Goal: Task Accomplishment & Management: Manage account settings

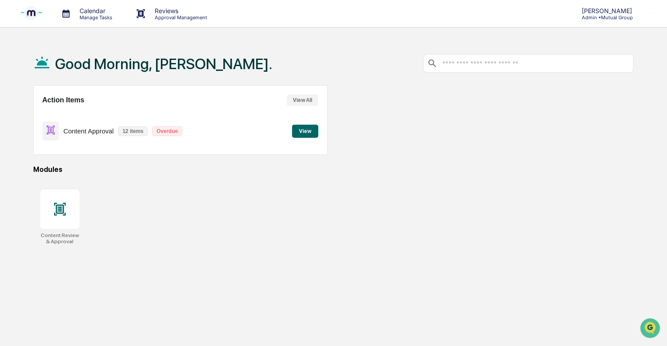
click at [75, 133] on p "Content Approval" at bounding box center [88, 130] width 50 height 7
click at [301, 129] on button "View" at bounding box center [305, 131] width 26 height 13
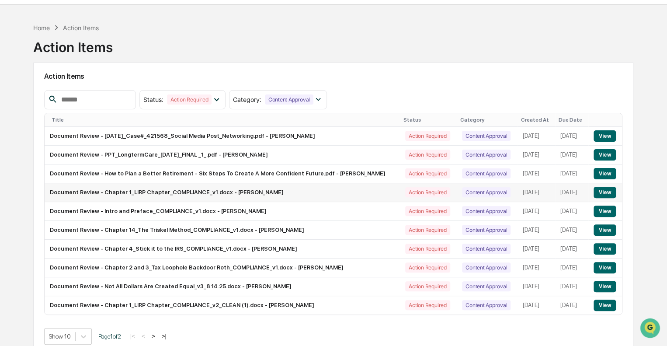
scroll to position [42, 0]
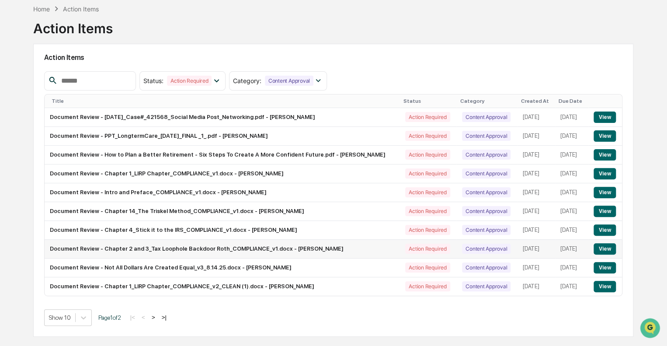
click at [599, 247] on button "View" at bounding box center [605, 248] width 22 height 11
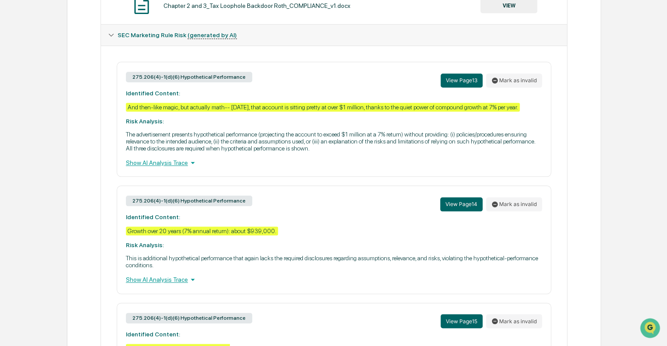
scroll to position [325, 0]
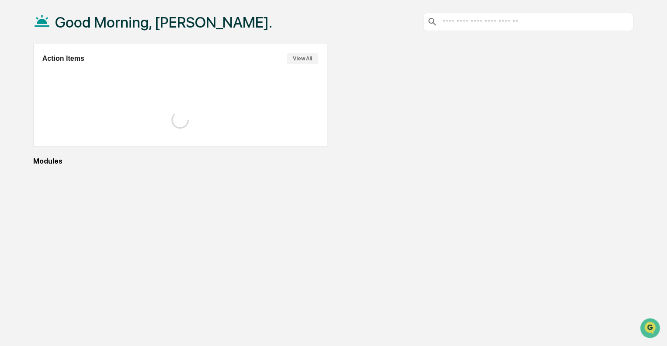
scroll to position [42, 0]
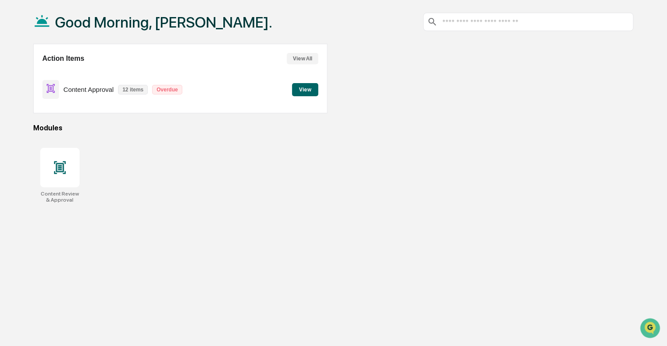
click at [307, 87] on button "View" at bounding box center [305, 89] width 26 height 13
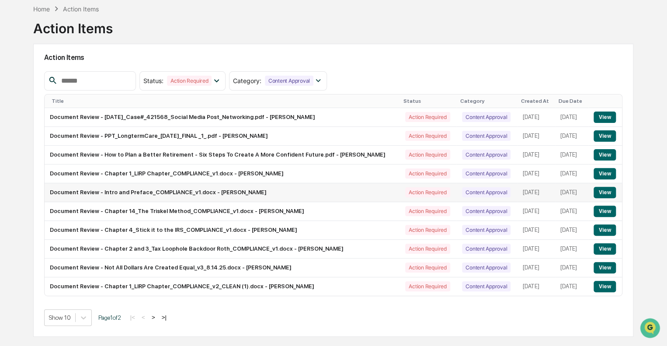
click at [601, 190] on button "View" at bounding box center [605, 192] width 22 height 11
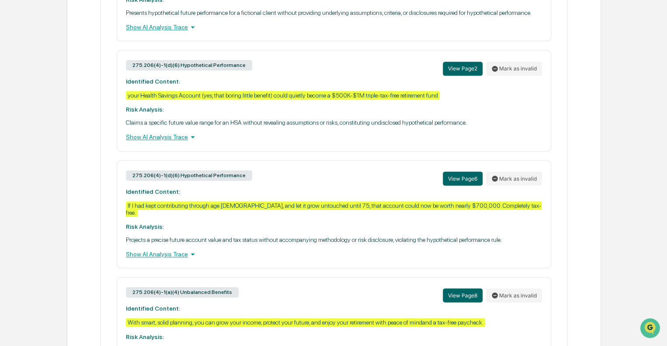
scroll to position [565, 0]
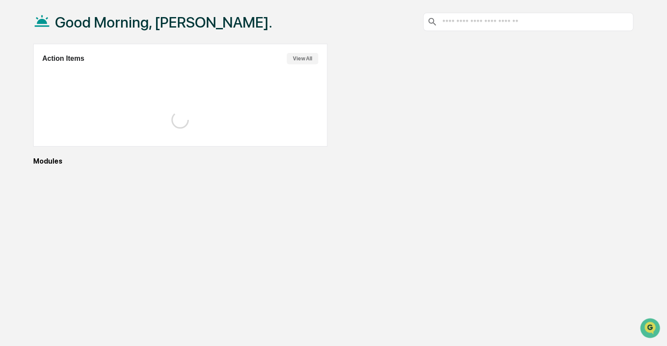
scroll to position [42, 0]
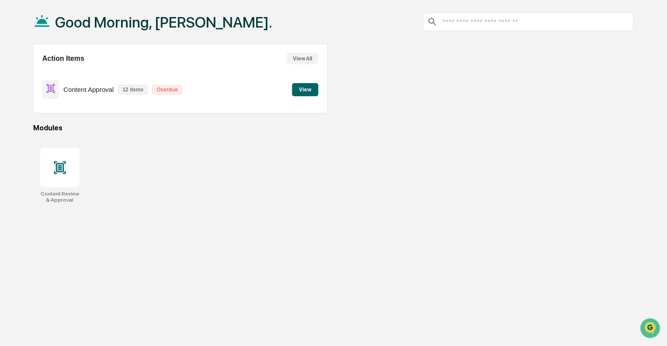
click at [309, 89] on button "View" at bounding box center [305, 89] width 26 height 13
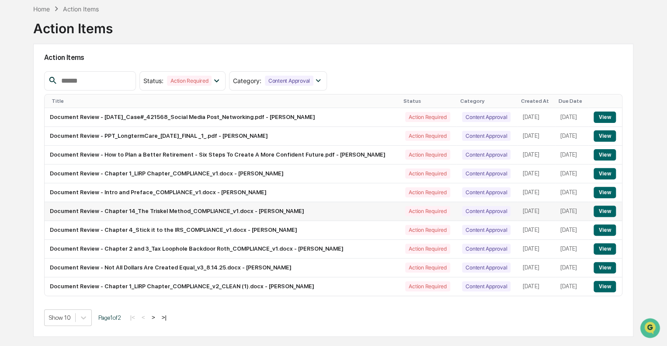
click at [602, 211] on button "View" at bounding box center [605, 211] width 22 height 11
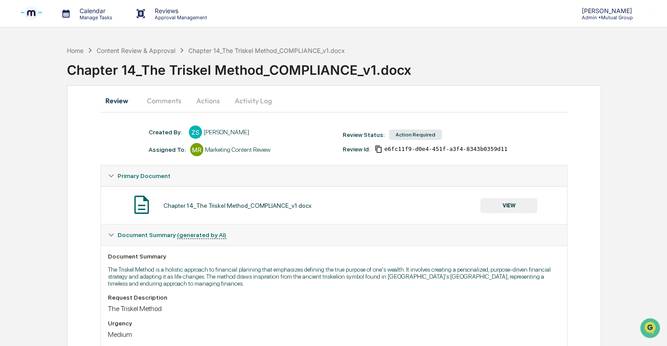
scroll to position [42, 0]
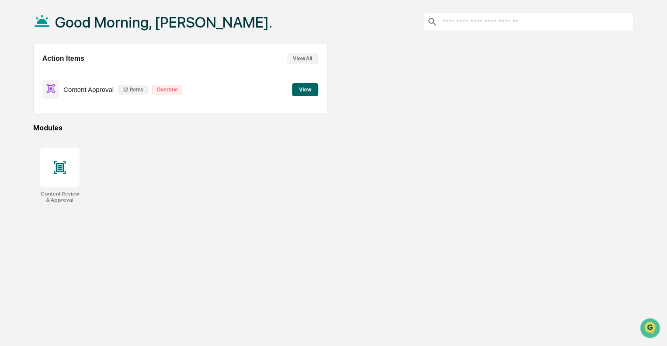
click at [300, 91] on button "View" at bounding box center [305, 89] width 26 height 13
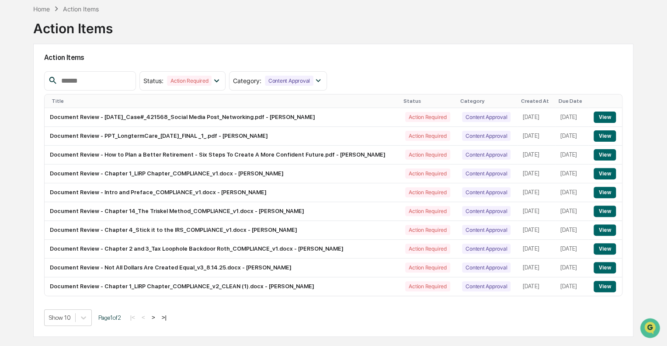
click at [157, 317] on button ">" at bounding box center [153, 317] width 9 height 7
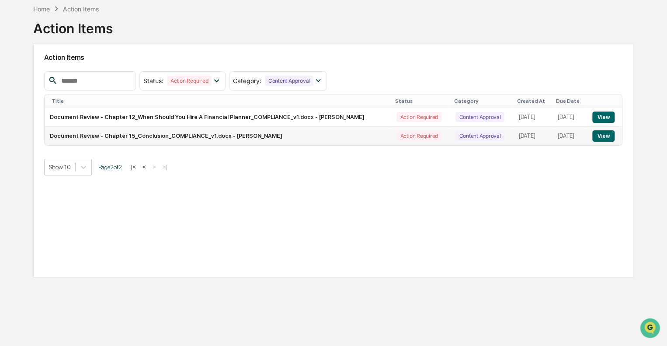
click at [601, 136] on button "View" at bounding box center [604, 135] width 22 height 11
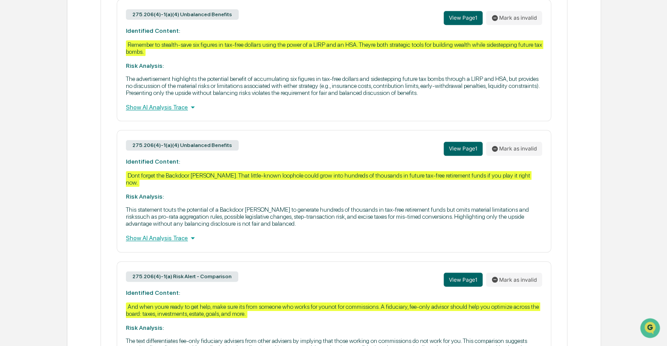
scroll to position [511, 0]
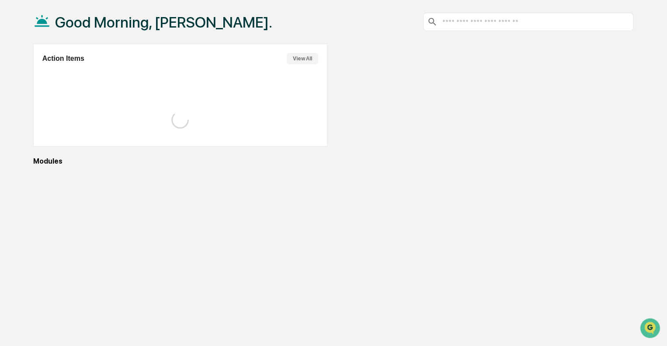
scroll to position [42, 0]
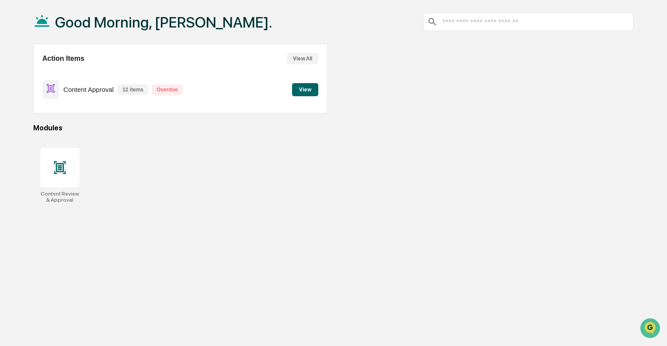
click at [299, 57] on button "View All" at bounding box center [302, 58] width 31 height 11
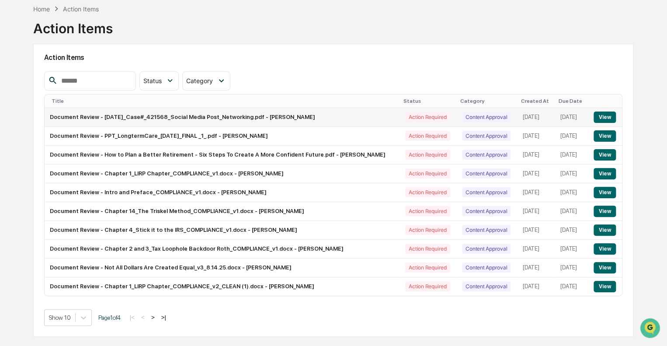
click at [604, 117] on button "View" at bounding box center [605, 117] width 22 height 11
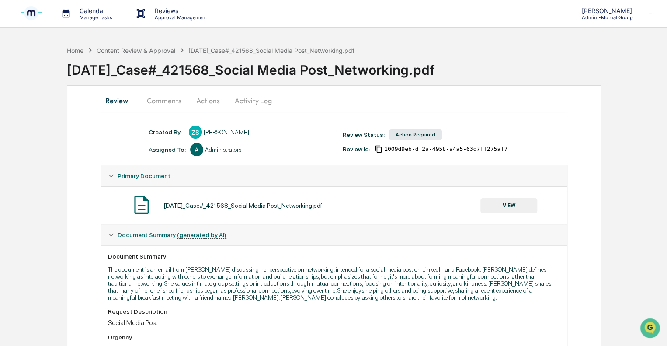
click at [213, 100] on button "Actions" at bounding box center [207, 100] width 39 height 21
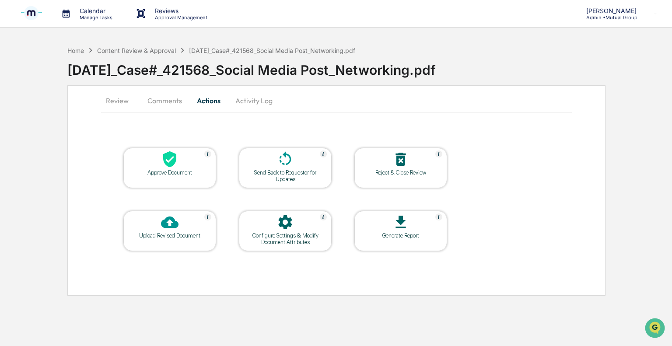
click at [187, 170] on div "Approve Document" at bounding box center [169, 172] width 79 height 7
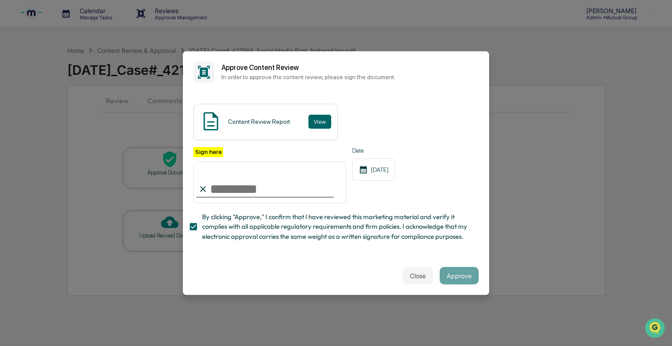
click at [221, 190] on input "Sign here" at bounding box center [269, 182] width 153 height 42
type input "**"
click at [453, 273] on button "Approve" at bounding box center [459, 275] width 39 height 17
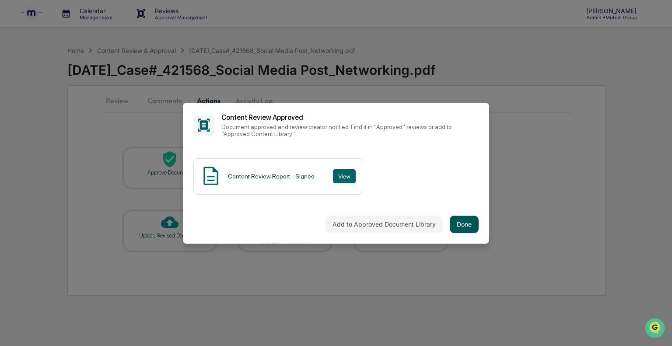
click at [455, 226] on button "Done" at bounding box center [464, 224] width 29 height 17
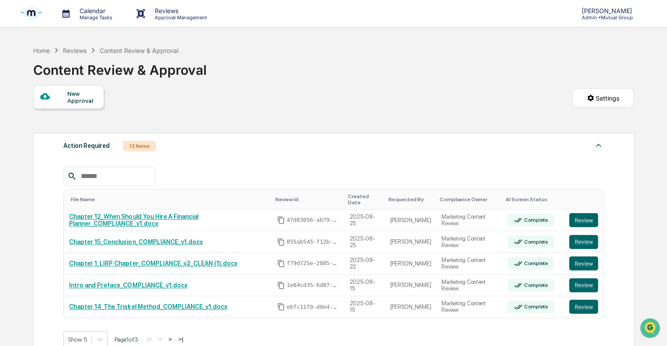
click at [142, 147] on div "12 Items" at bounding box center [139, 146] width 33 height 10
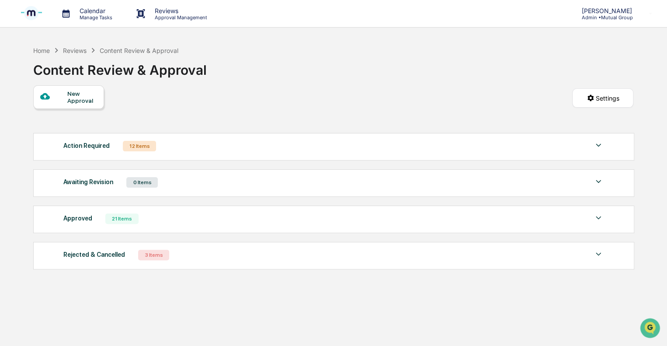
click at [131, 147] on div "12 Items" at bounding box center [139, 146] width 33 height 10
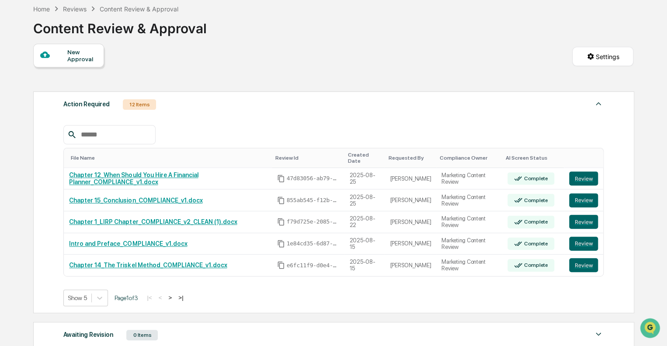
scroll to position [131, 0]
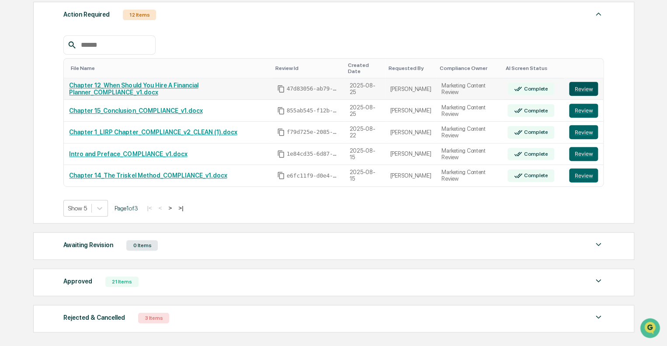
click at [586, 82] on button "Review" at bounding box center [583, 89] width 29 height 14
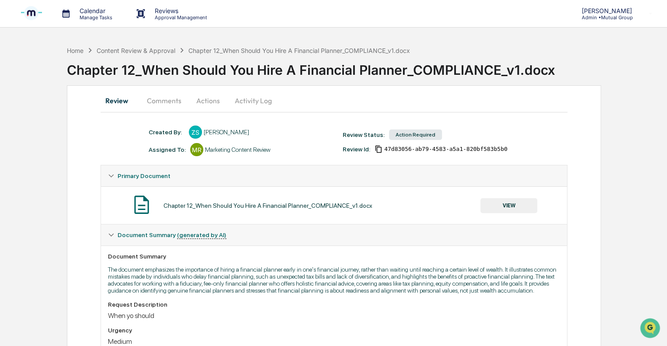
click at [203, 103] on button "Actions" at bounding box center [207, 100] width 39 height 21
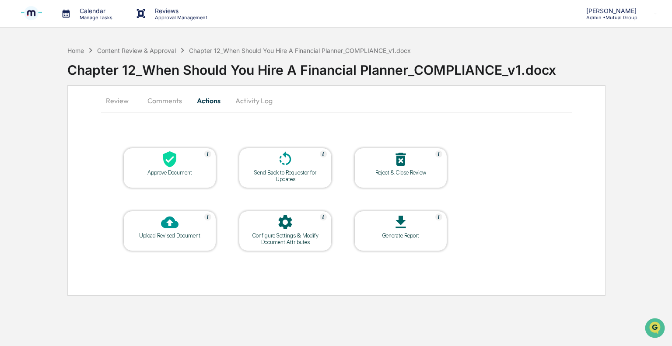
click at [178, 171] on div "Approve Document" at bounding box center [169, 172] width 79 height 7
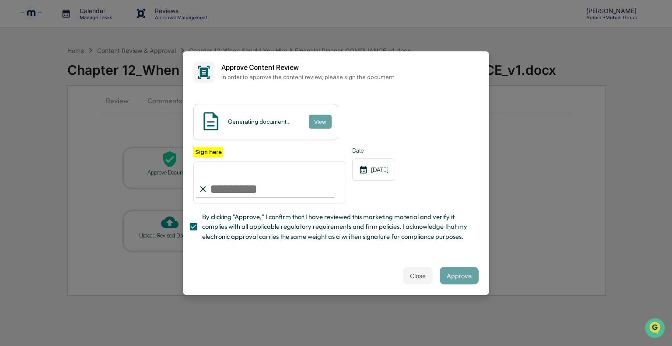
click at [255, 192] on input "Sign here" at bounding box center [269, 182] width 153 height 42
type input "**"
click at [270, 190] on input "**" at bounding box center [269, 182] width 153 height 42
click at [413, 275] on button "Close" at bounding box center [418, 275] width 30 height 17
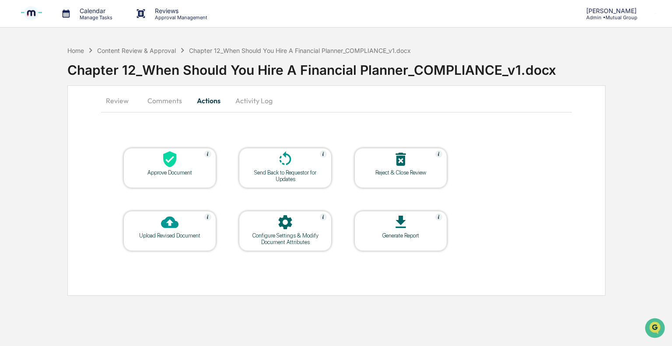
click at [177, 168] on div at bounding box center [169, 159] width 87 height 19
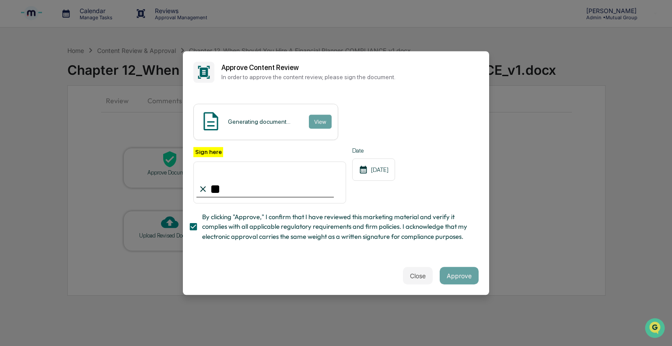
click at [266, 70] on h2 "Approve Content Review" at bounding box center [349, 67] width 257 height 8
click at [282, 187] on input "**" at bounding box center [269, 182] width 153 height 42
click at [201, 188] on icon at bounding box center [203, 189] width 10 height 10
click at [229, 153] on div "Sign here **" at bounding box center [269, 175] width 153 height 57
click at [222, 190] on input "**" at bounding box center [269, 182] width 153 height 42
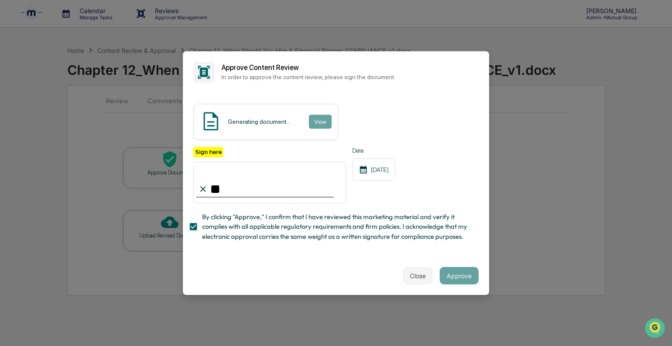
drag, startPoint x: 222, startPoint y: 190, endPoint x: 209, endPoint y: 192, distance: 13.6
click at [209, 192] on input "**" at bounding box center [269, 182] width 153 height 42
type input "**********"
click at [417, 280] on button "Close" at bounding box center [418, 275] width 30 height 17
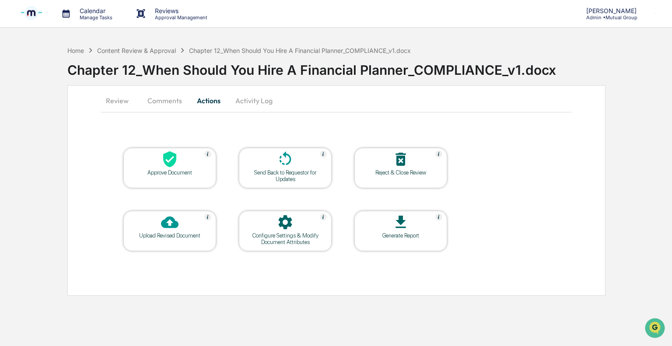
click at [157, 8] on p "Reviews" at bounding box center [180, 10] width 64 height 7
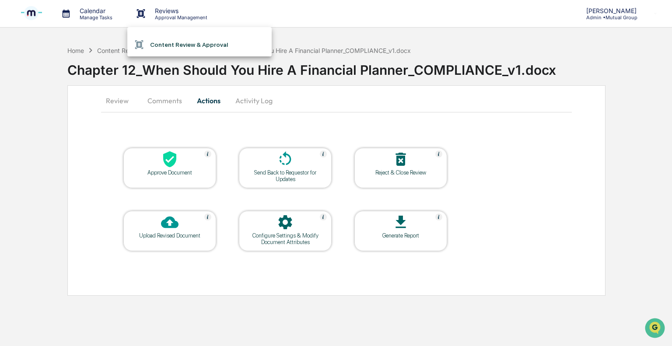
click at [180, 43] on li "Content Review & Approval" at bounding box center [199, 44] width 144 height 17
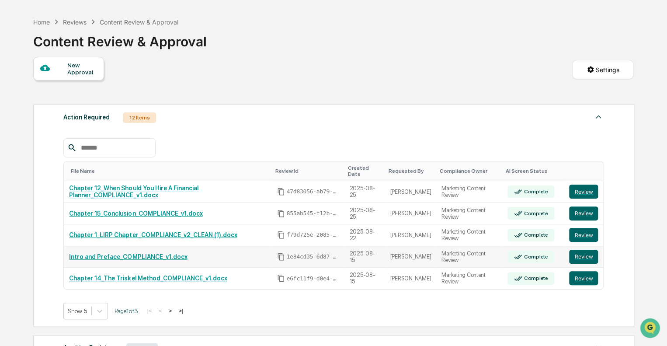
scroll to position [44, 0]
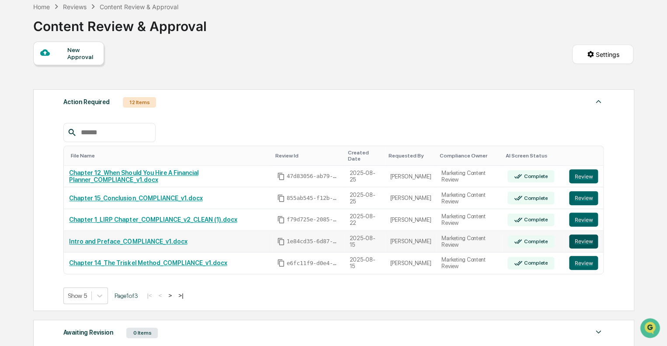
click at [583, 234] on button "Review" at bounding box center [583, 241] width 29 height 14
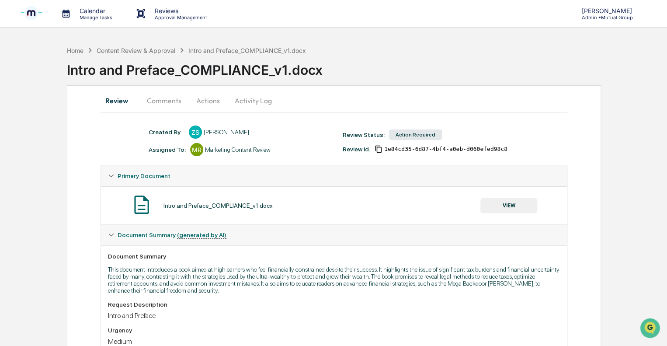
click at [210, 101] on button "Actions" at bounding box center [207, 100] width 39 height 21
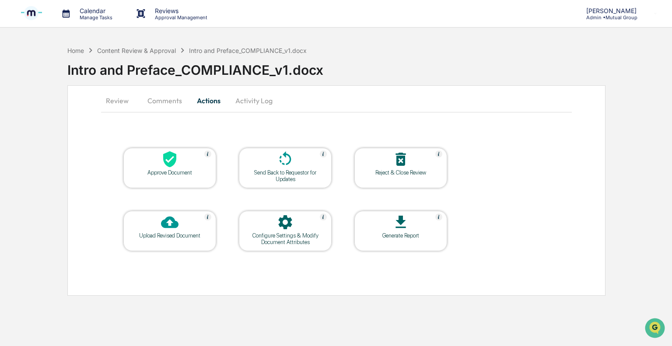
click at [264, 171] on div "Send Back to Requestor for Updates" at bounding box center [285, 175] width 79 height 13
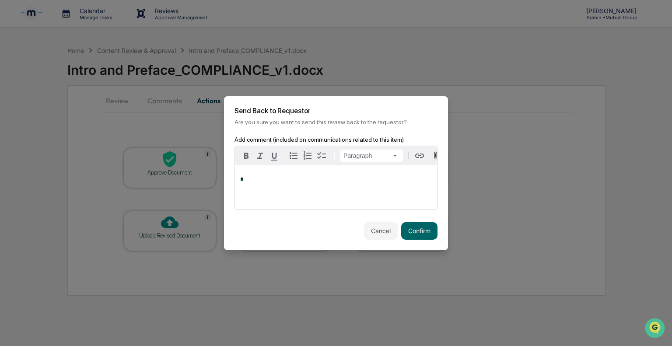
click at [264, 171] on div "*" at bounding box center [336, 187] width 202 height 44
click at [422, 236] on button "Confirm" at bounding box center [419, 230] width 36 height 17
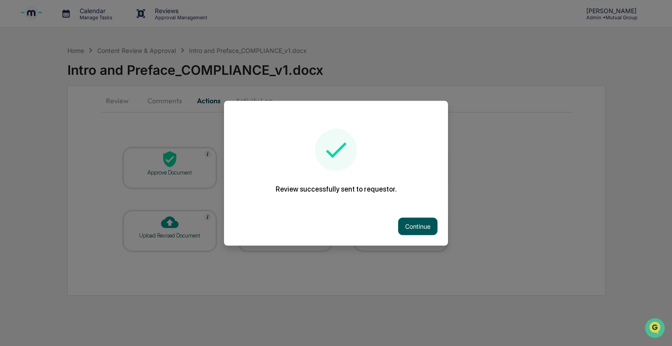
click at [413, 218] on button "Continue" at bounding box center [417, 225] width 39 height 17
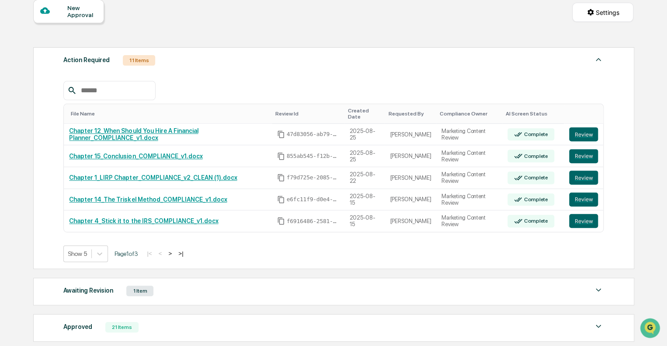
scroll to position [87, 0]
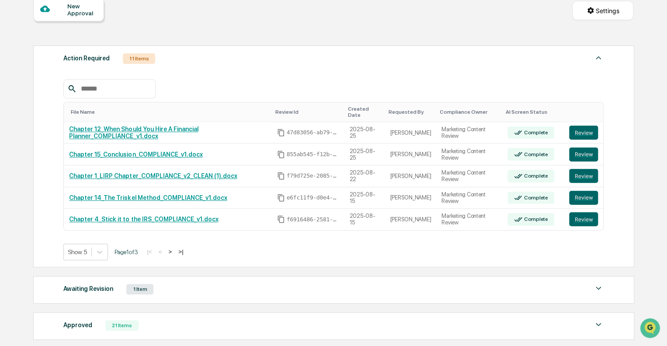
click at [174, 248] on button ">" at bounding box center [170, 251] width 9 height 7
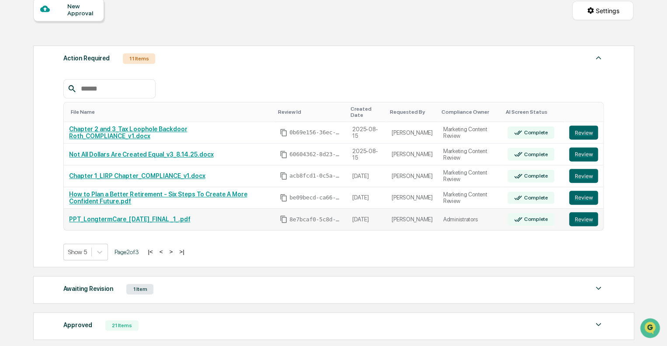
click at [137, 216] on link "PPT_LongtermCare_[DATE]_FINAL _1_.pdf" at bounding box center [129, 219] width 121 height 7
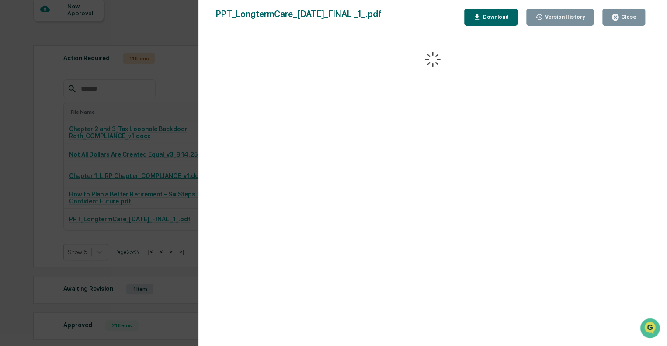
click at [631, 19] on div "Close" at bounding box center [628, 17] width 17 height 6
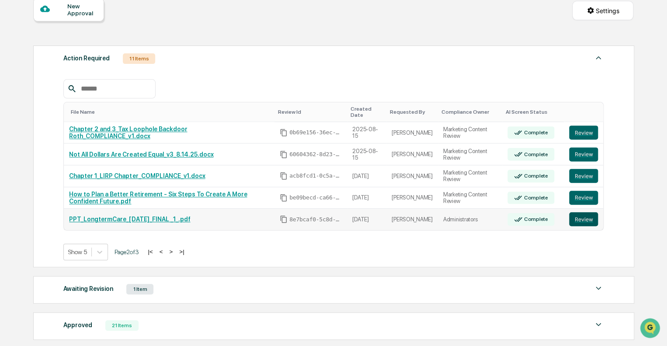
click at [577, 216] on button "Review" at bounding box center [583, 219] width 29 height 14
click at [112, 216] on link "PPT_LongtermCare_[DATE]_FINAL _1_.pdf" at bounding box center [129, 219] width 121 height 7
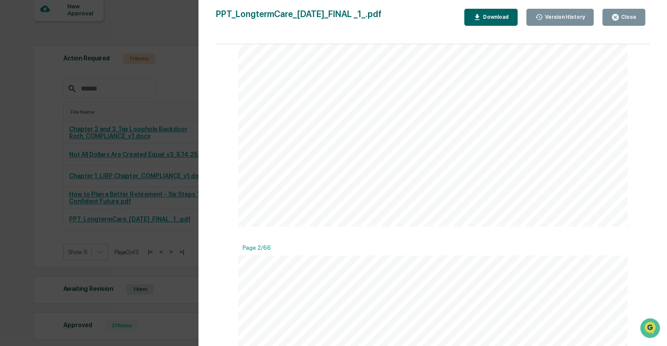
scroll to position [131, 0]
click at [623, 16] on div "Close" at bounding box center [628, 17] width 17 height 6
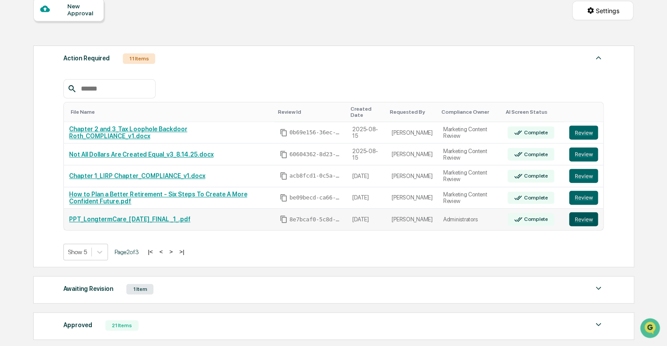
click at [586, 213] on button "Review" at bounding box center [583, 219] width 29 height 14
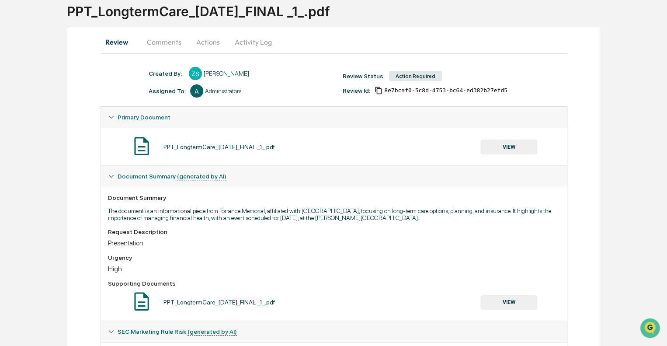
scroll to position [44, 0]
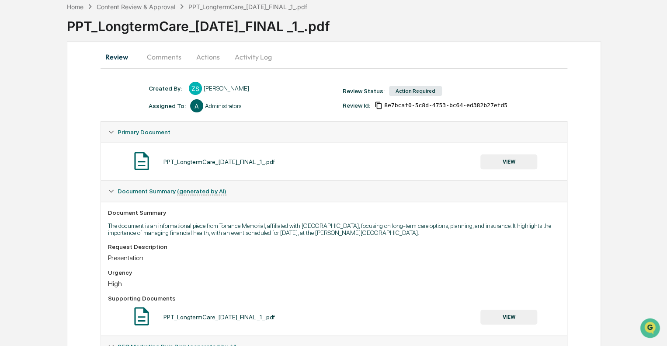
click at [204, 56] on button "Actions" at bounding box center [207, 56] width 39 height 21
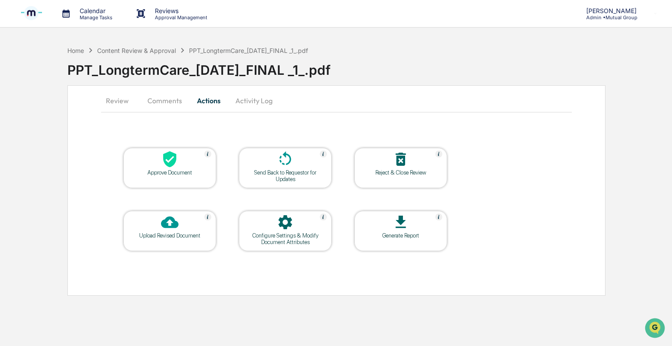
click at [181, 170] on div "Approve Document" at bounding box center [169, 172] width 79 height 7
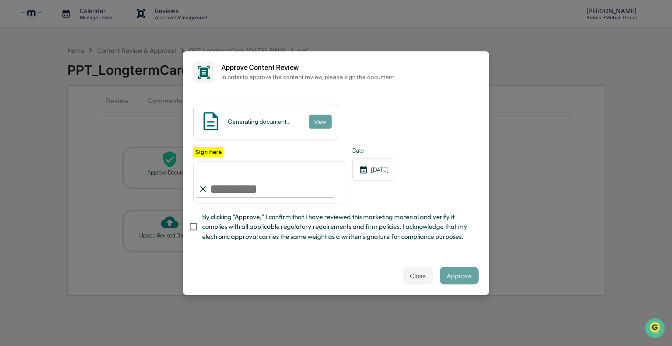
click at [251, 190] on input "Sign here" at bounding box center [269, 182] width 153 height 42
type input "**********"
click at [464, 275] on button "Approve" at bounding box center [459, 275] width 39 height 17
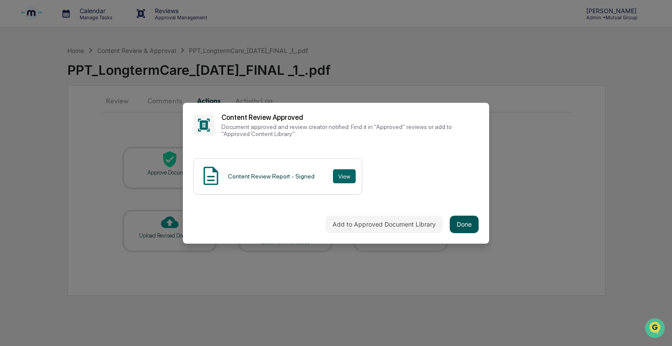
click at [470, 229] on button "Done" at bounding box center [464, 224] width 29 height 17
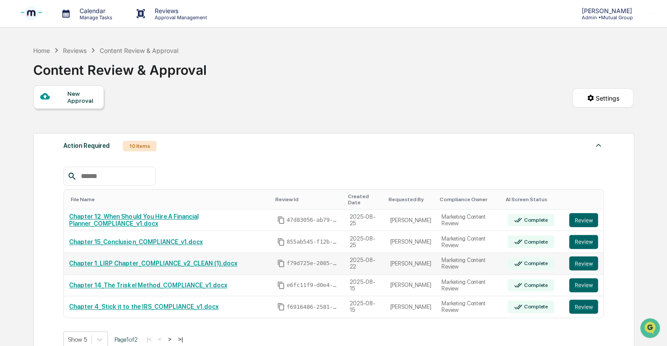
scroll to position [44, 0]
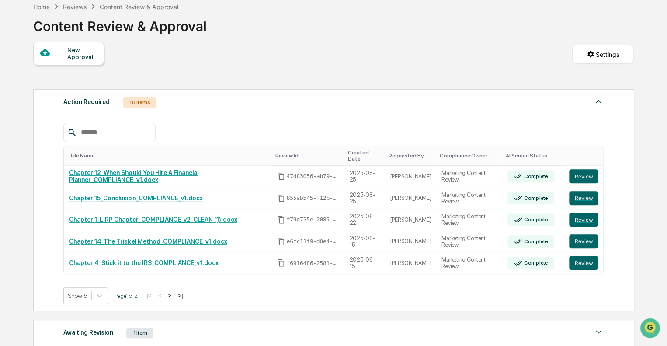
click at [174, 292] on button ">" at bounding box center [169, 295] width 9 height 7
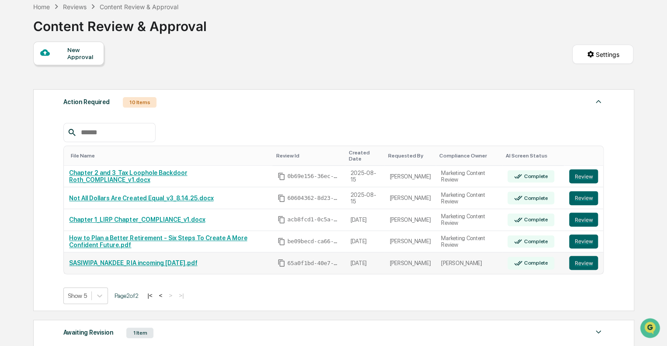
click at [161, 259] on link "SASIWIPA_NAKDEE_RIA incoming [DATE].pdf" at bounding box center [133, 262] width 128 height 7
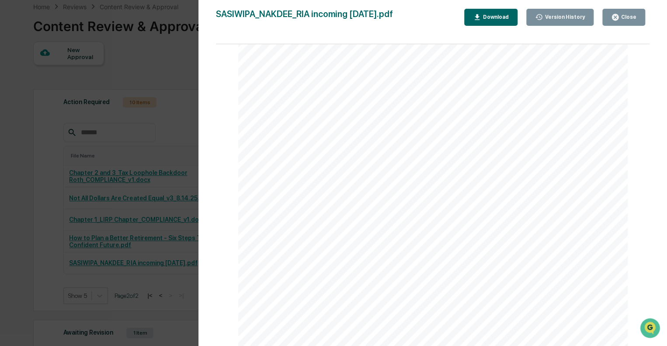
scroll to position [0, 0]
click at [621, 18] on div "Close" at bounding box center [628, 17] width 17 height 6
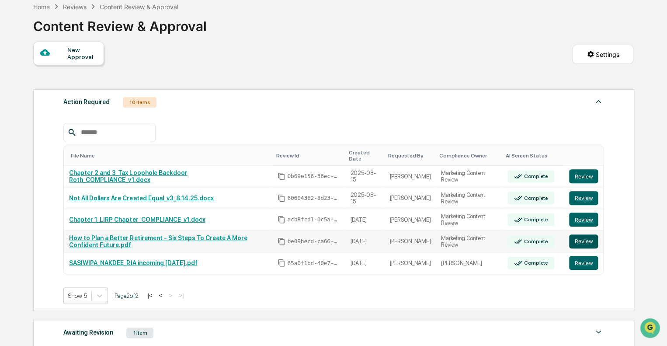
click at [577, 234] on button "Review" at bounding box center [583, 241] width 29 height 14
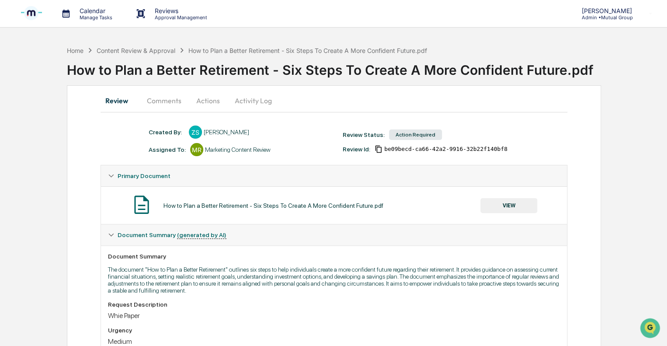
click at [500, 204] on button "VIEW" at bounding box center [509, 205] width 57 height 15
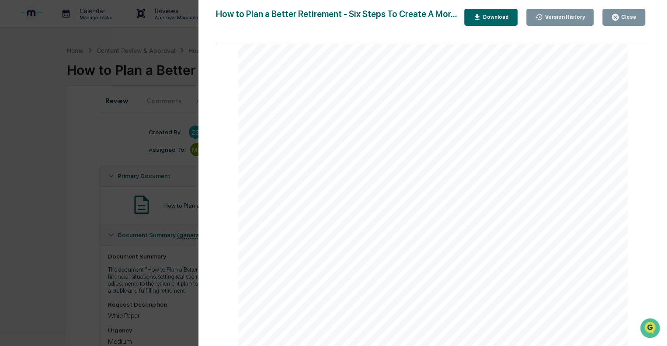
scroll to position [44, 0]
click at [621, 20] on div "Close" at bounding box center [628, 17] width 17 height 6
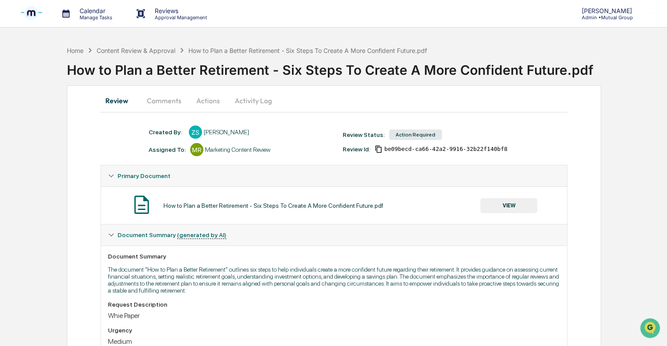
click at [206, 103] on button "Actions" at bounding box center [207, 100] width 39 height 21
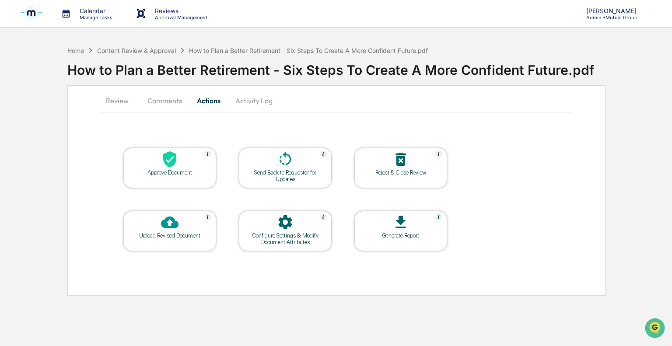
click at [185, 165] on div at bounding box center [169, 159] width 87 height 19
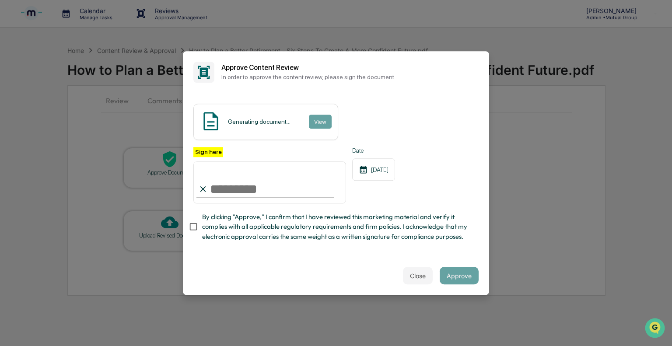
click at [241, 192] on input "Sign here" at bounding box center [269, 182] width 153 height 42
type input "**********"
click at [455, 272] on button "Approve" at bounding box center [459, 275] width 39 height 17
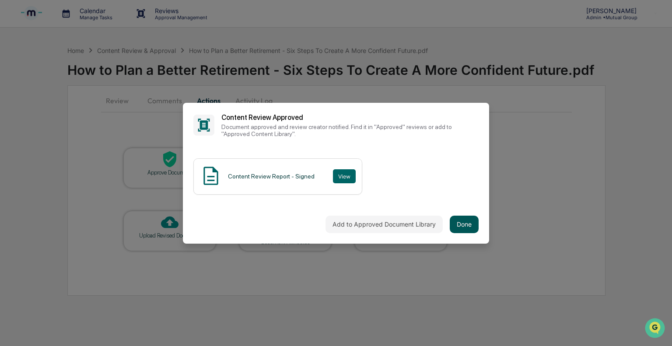
click at [467, 220] on button "Done" at bounding box center [464, 224] width 29 height 17
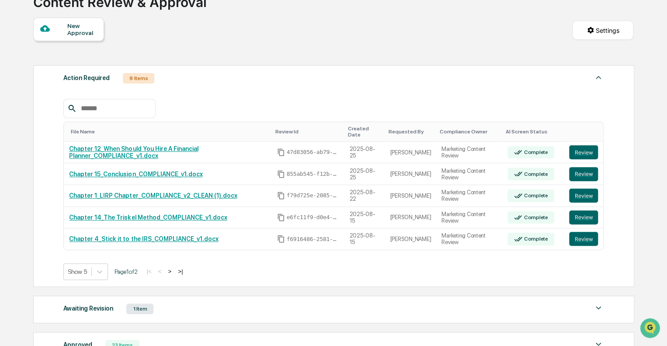
scroll to position [87, 0]
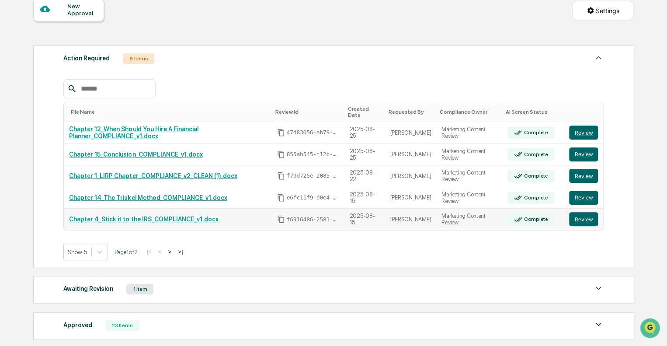
click at [129, 216] on link "Chapter 4_Stick it to the IRS_COMPLIANCE_v1.docx" at bounding box center [143, 219] width 149 height 7
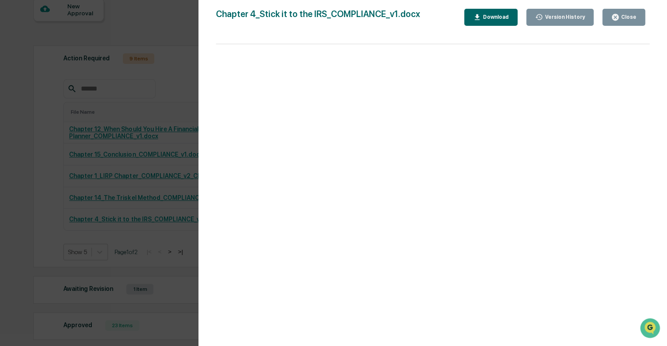
click at [614, 24] on button "Close" at bounding box center [624, 17] width 43 height 17
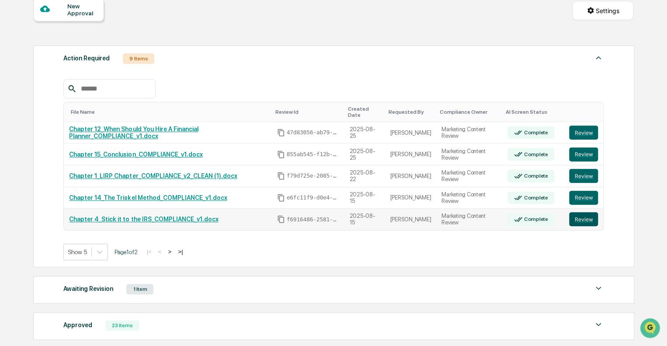
click at [586, 216] on button "Review" at bounding box center [583, 219] width 29 height 14
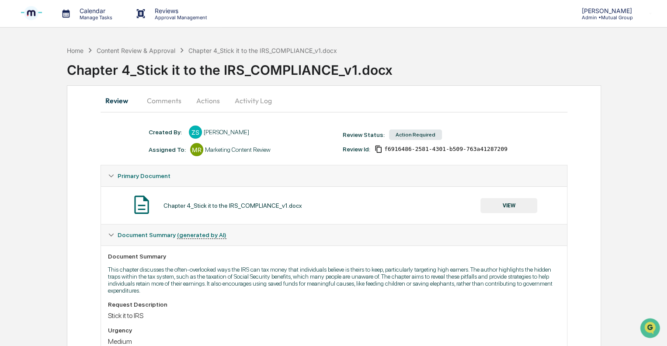
click at [160, 13] on p "Reviews" at bounding box center [180, 10] width 64 height 7
